Goal: Submit feedback/report problem

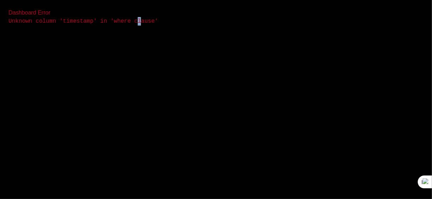
drag, startPoint x: 172, startPoint y: 36, endPoint x: 129, endPoint y: 45, distance: 44.6
click at [129, 45] on body "Dashboard Error Unknown column 'timestamp' in 'where clause'" at bounding box center [216, 99] width 432 height 199
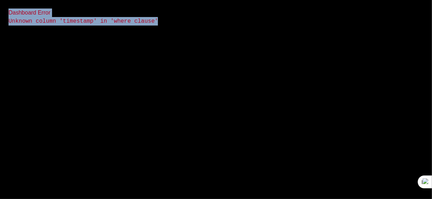
drag, startPoint x: 166, startPoint y: 40, endPoint x: 5, endPoint y: 8, distance: 164.6
click at [5, 8] on body "Dashboard Error Unknown column 'timestamp' in 'where clause'" at bounding box center [216, 99] width 432 height 199
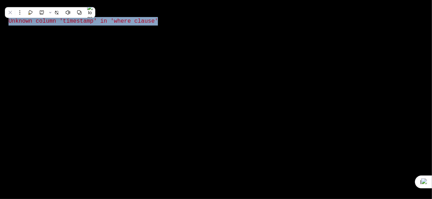
copy div "Dashboard Error Unknown column 'timestamp' in 'where clause'"
click at [175, 32] on div "Dashboard Error Unknown column 'timestamp' in 'where clause'" at bounding box center [216, 17] width 432 height 34
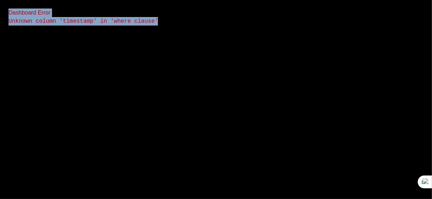
drag, startPoint x: 175, startPoint y: 32, endPoint x: 0, endPoint y: 12, distance: 176.4
click at [0, 12] on div "Dashboard Error Unknown column 'timestamp' in 'where clause'" at bounding box center [216, 17] width 432 height 34
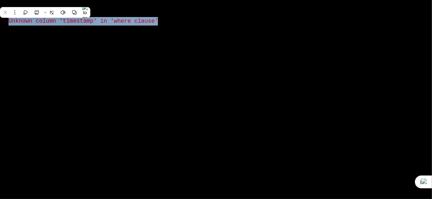
copy div "Dashboard Error Unknown column 'timestamp' in 'where clause'"
click at [144, 56] on body "Dashboard Error Unknown column 'timestamp' in 'where clause'" at bounding box center [216, 99] width 432 height 199
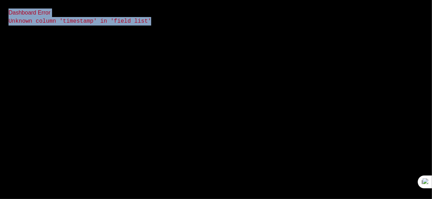
drag, startPoint x: 160, startPoint y: 28, endPoint x: 0, endPoint y: -11, distance: 164.7
click at [0, 0] on html "Dashboard Error Unknown column 'timestamp' in 'field list'" at bounding box center [216, 99] width 432 height 199
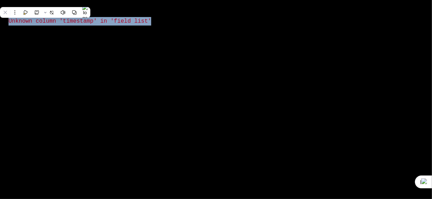
copy div "Dashboard Error Unknown column 'timestamp' in 'field list'"
click at [129, 23] on pre "Unknown column 'timestamp' in 'field list'" at bounding box center [215, 21] width 415 height 8
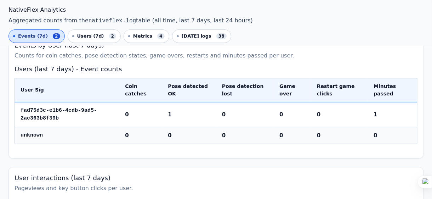
scroll to position [16, 0]
